Goal: Task Accomplishment & Management: Manage account settings

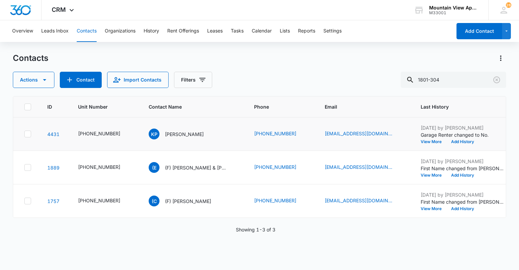
type input "1801-304"
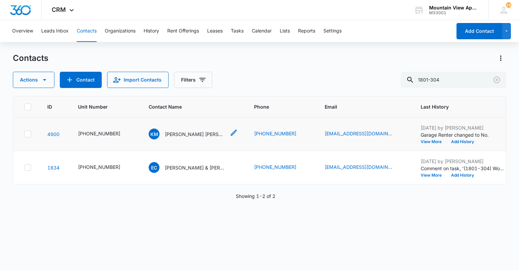
click at [175, 136] on p "[PERSON_NAME] [PERSON_NAME] & [PERSON_NAME]" at bounding box center [195, 134] width 61 height 7
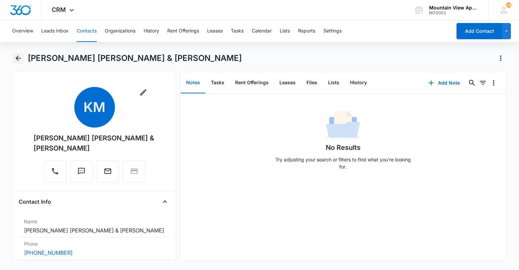
click at [20, 59] on icon "Back" at bounding box center [18, 58] width 8 height 8
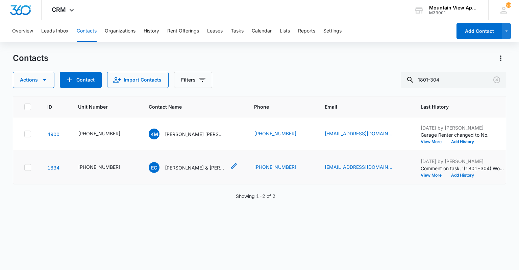
click at [230, 166] on icon "Contact Name - Ella Crust & Blaine Acheson - Select to Edit Field" at bounding box center [234, 166] width 8 height 8
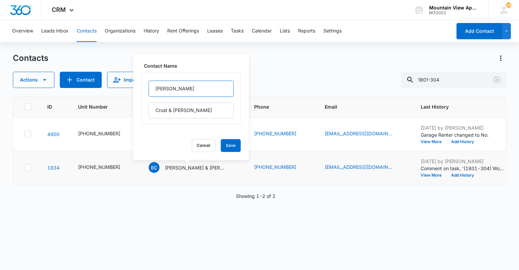
click at [153, 88] on input "[PERSON_NAME]" at bounding box center [190, 88] width 85 height 16
type input "(F) [PERSON_NAME]"
click at [230, 148] on button "Save" at bounding box center [231, 145] width 20 height 13
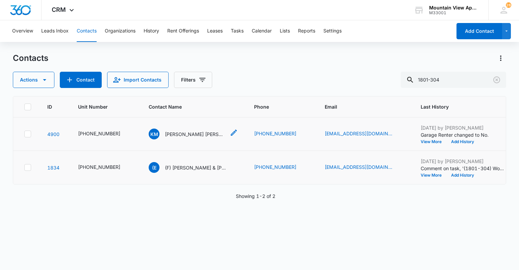
click at [193, 134] on p "[PERSON_NAME] [PERSON_NAME] & [PERSON_NAME]" at bounding box center [195, 134] width 61 height 7
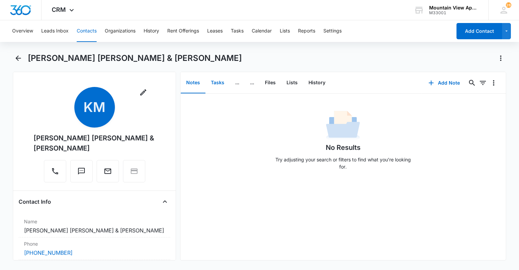
click at [215, 82] on button "Tasks" at bounding box center [218, 82] width 24 height 21
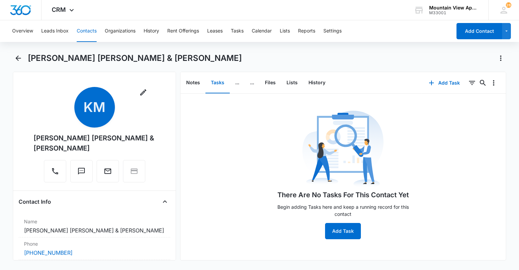
click at [246, 30] on div "Overview Leads Inbox Contacts Organizations History Rent Offerings Leases Tasks…" at bounding box center [230, 31] width 444 height 22
click at [240, 31] on button "Tasks" at bounding box center [237, 31] width 13 height 22
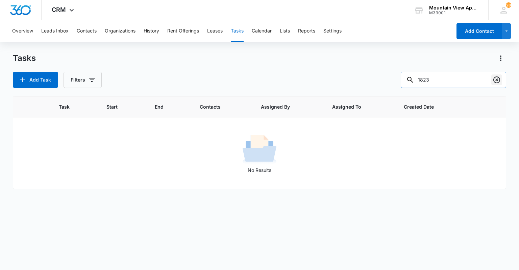
click at [498, 81] on icon "Clear" at bounding box center [497, 80] width 8 height 8
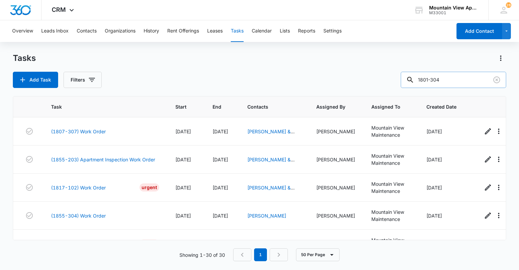
type input "1801-304"
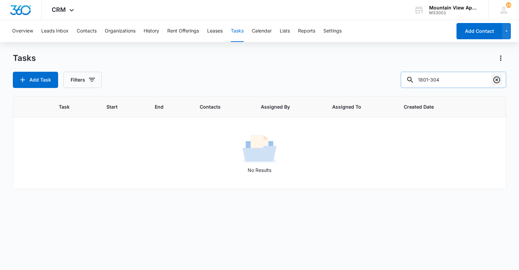
click at [499, 82] on icon "Clear" at bounding box center [497, 79] width 7 height 7
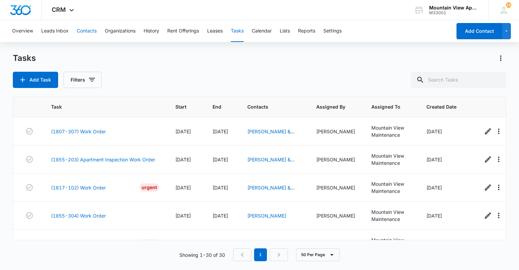
click at [84, 33] on button "Contacts" at bounding box center [87, 31] width 20 height 22
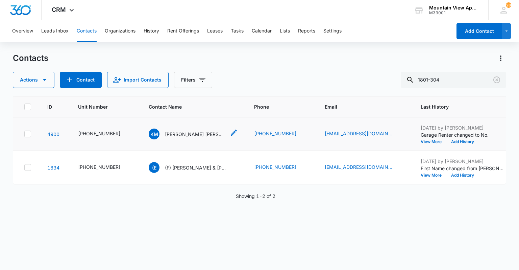
click at [175, 135] on p "[PERSON_NAME] [PERSON_NAME] & [PERSON_NAME]" at bounding box center [195, 134] width 61 height 7
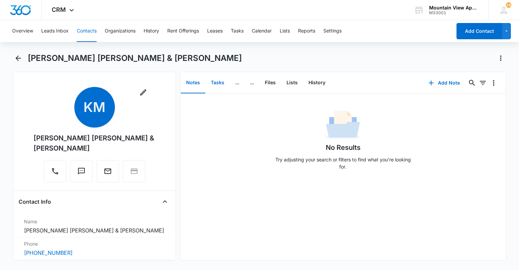
click at [218, 82] on button "Tasks" at bounding box center [218, 82] width 24 height 21
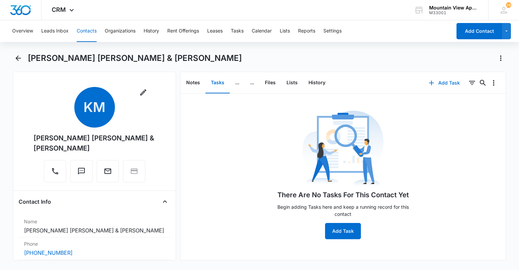
click at [433, 84] on button "Add Task" at bounding box center [444, 83] width 45 height 16
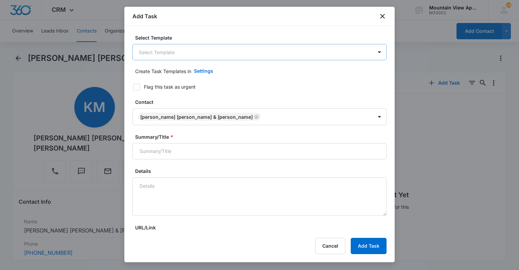
click at [199, 53] on body "CRM Apps Reputation Websites Forms CRM Email Social Content Ads Intelligence Fi…" at bounding box center [259, 135] width 519 height 270
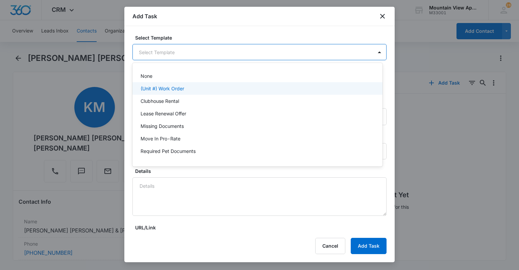
click at [166, 90] on p "(Unit #) Work Order" at bounding box center [163, 88] width 44 height 7
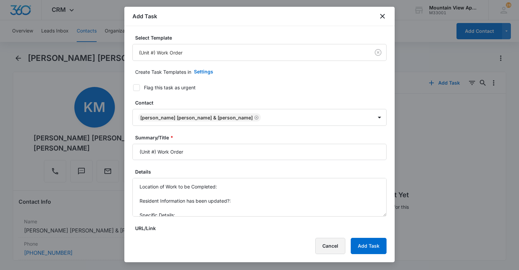
click at [341, 252] on button "Cancel" at bounding box center [331, 246] width 30 height 16
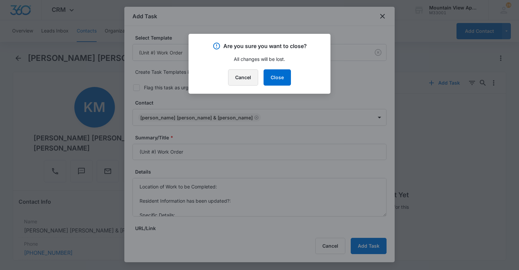
click at [244, 82] on button "Cancel" at bounding box center [243, 77] width 30 height 16
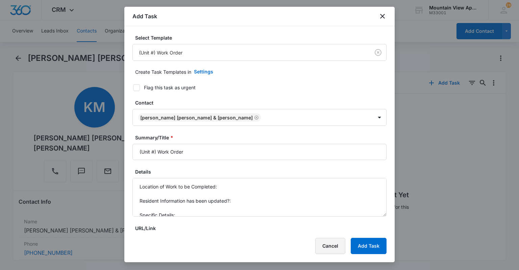
click at [326, 243] on button "Cancel" at bounding box center [331, 246] width 30 height 16
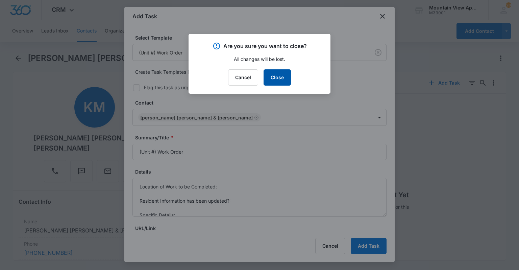
click at [270, 82] on button "Close" at bounding box center [277, 77] width 27 height 16
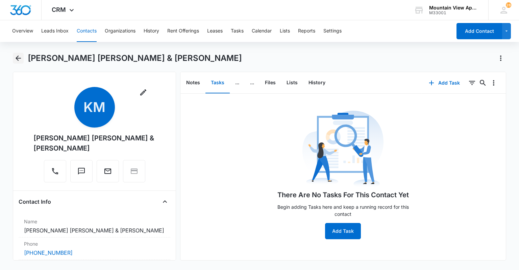
click at [20, 58] on icon "Back" at bounding box center [18, 57] width 5 height 5
